Goal: Information Seeking & Learning: Stay updated

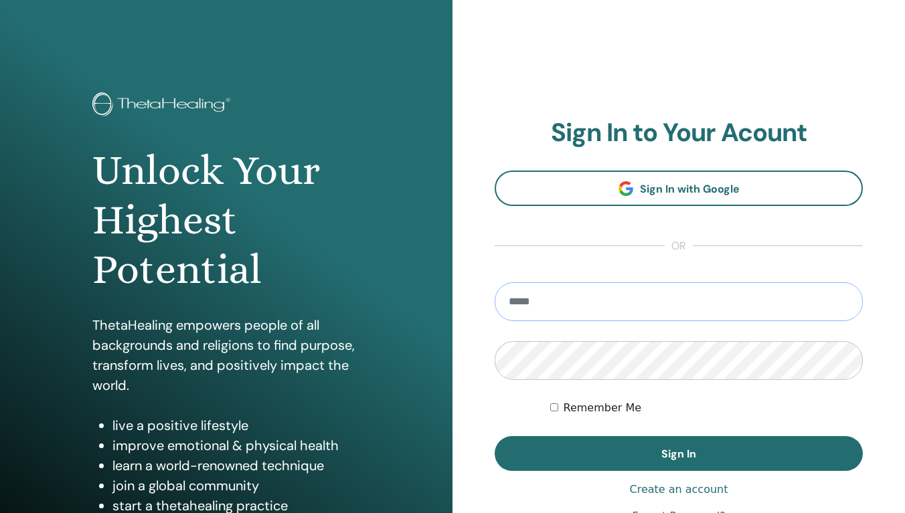
type input "**********"
click at [678, 454] on button "Sign In" at bounding box center [678, 453] width 368 height 35
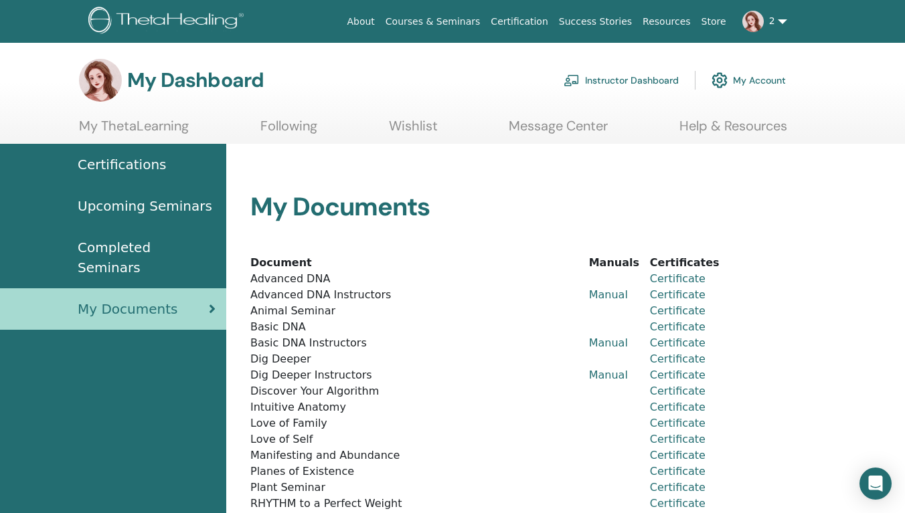
click at [777, 18] on link "2" at bounding box center [761, 21] width 61 height 43
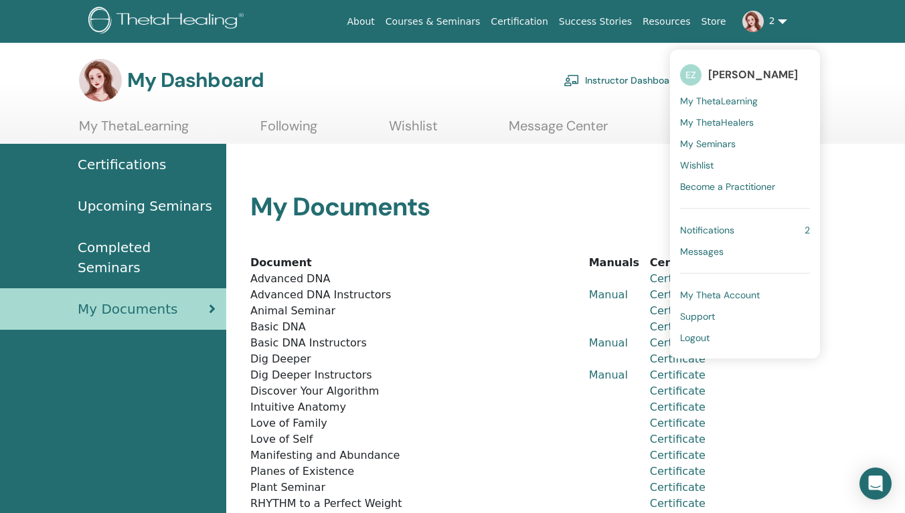
click at [729, 229] on span "Notifications" at bounding box center [707, 230] width 54 height 12
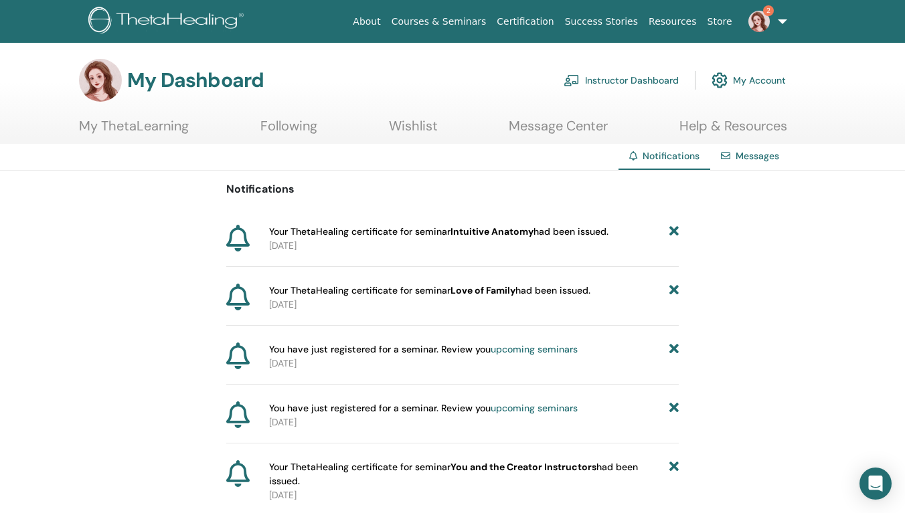
click at [508, 250] on p "[DATE]" at bounding box center [473, 246] width 409 height 14
click at [504, 228] on b "Intuitive Anatomy" at bounding box center [491, 231] width 83 height 12
